Goal: Check status

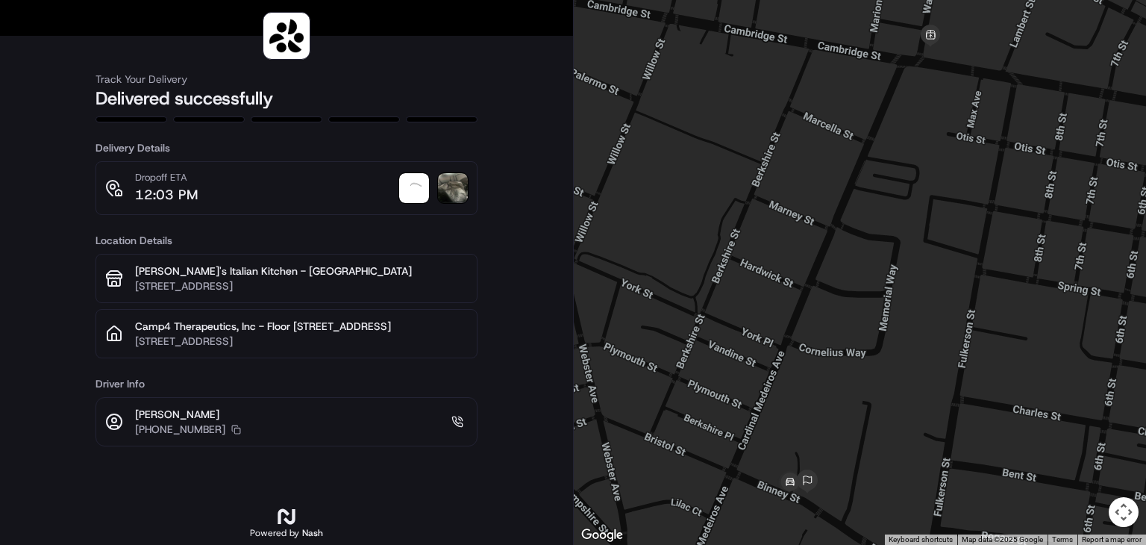
click at [460, 187] on img at bounding box center [453, 188] width 30 height 30
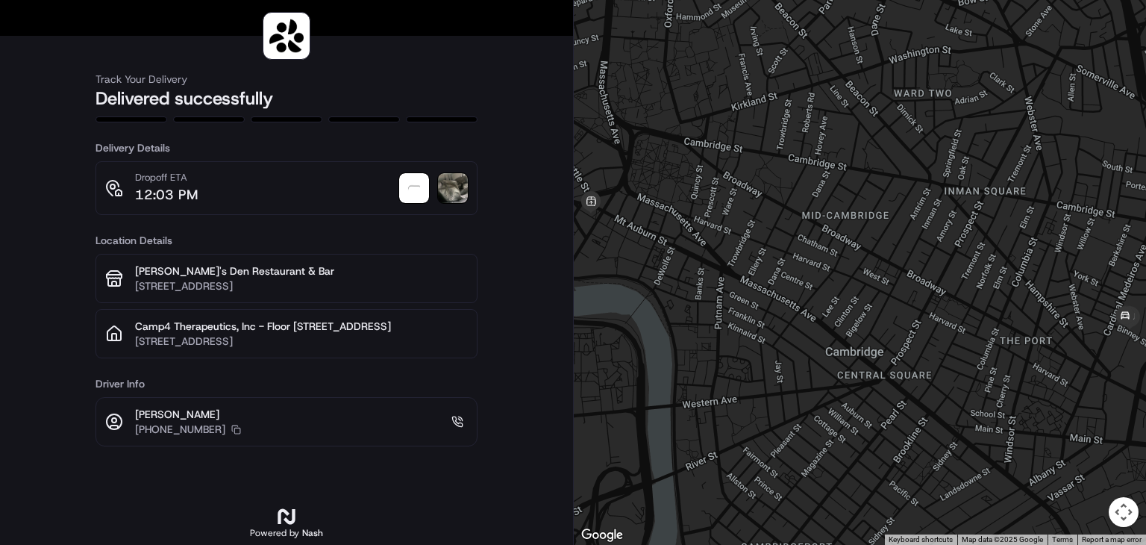
click at [457, 195] on img at bounding box center [453, 188] width 30 height 30
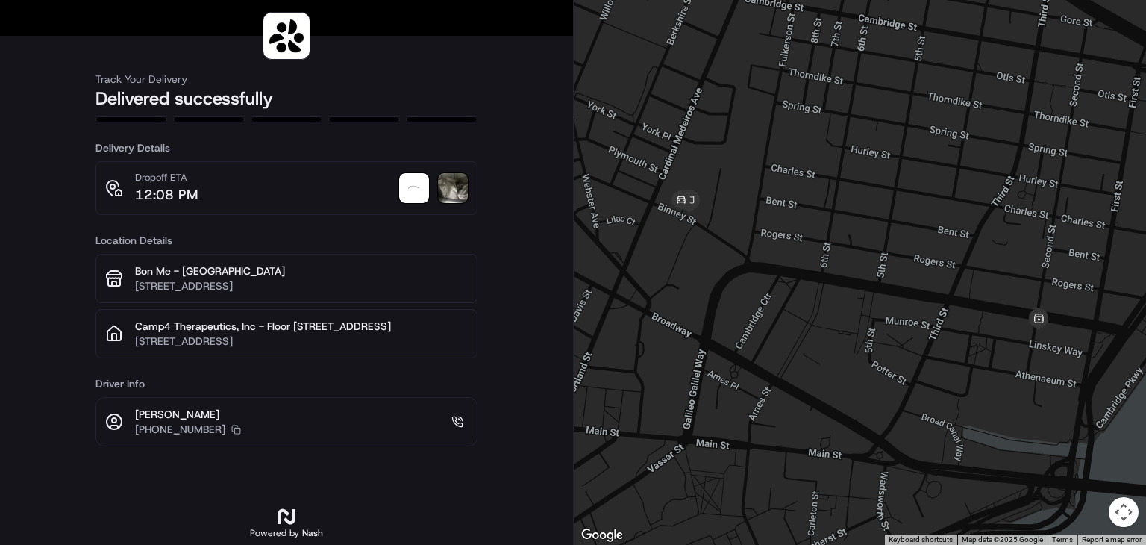
click at [456, 193] on img at bounding box center [453, 188] width 30 height 30
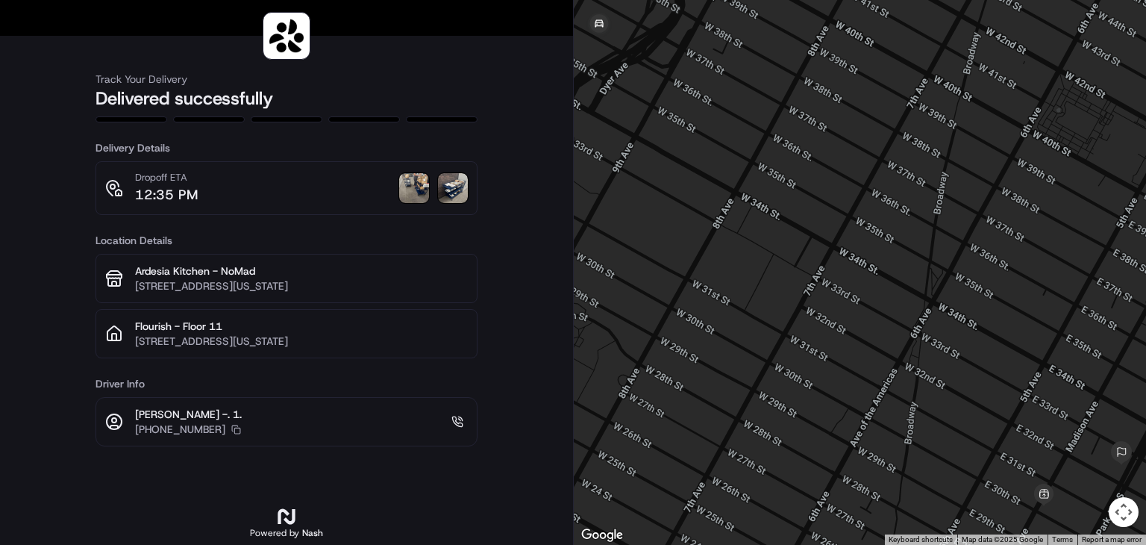
click at [459, 192] on img at bounding box center [453, 188] width 30 height 30
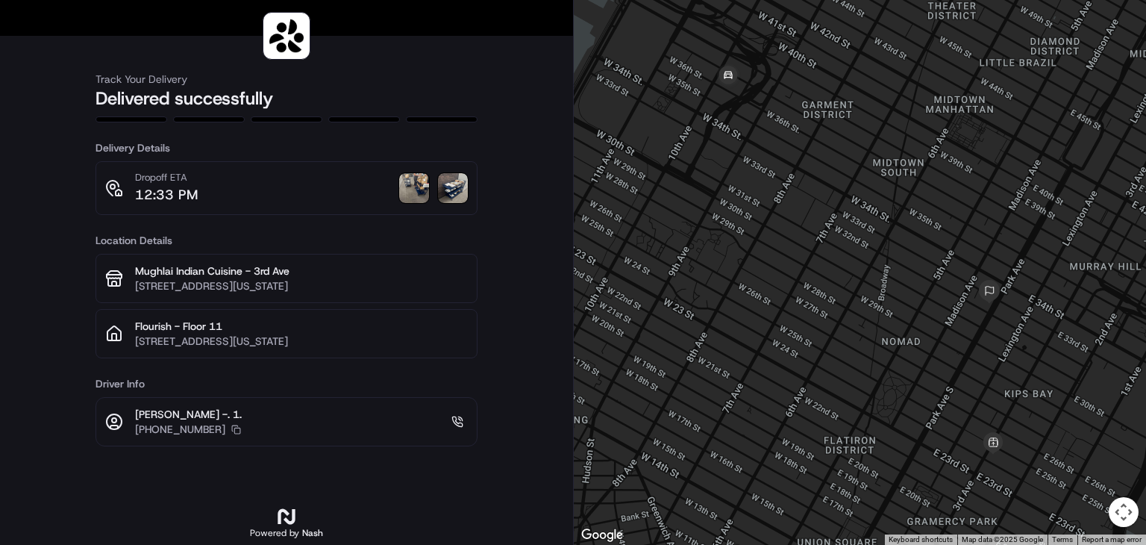
click at [460, 198] on img at bounding box center [453, 188] width 30 height 30
